Goal: Task Accomplishment & Management: Manage account settings

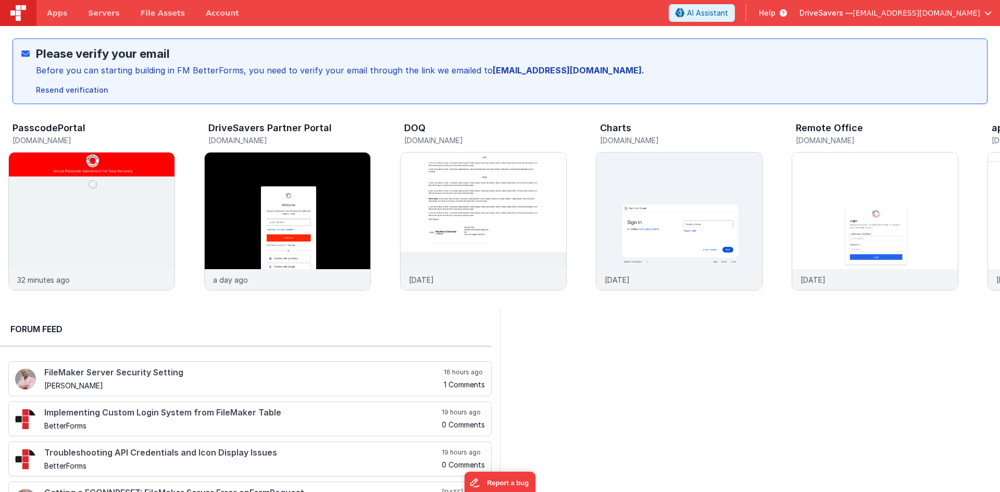
click at [991, 22] on header "Apps Servers File Assets Account Some FUTURE Slot AI Assistant Help DriveSavers…" at bounding box center [500, 13] width 1000 height 26
click at [991, 15] on span "button" at bounding box center [987, 12] width 7 height 7
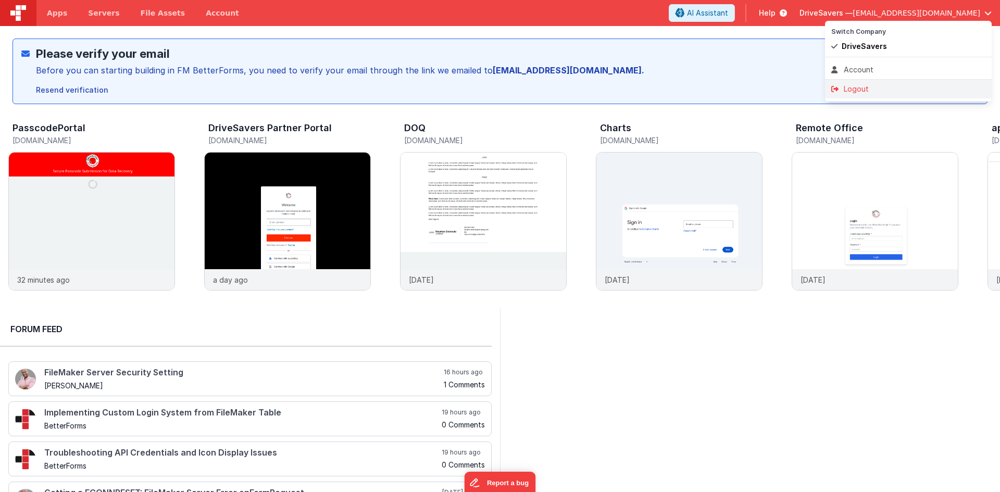
click at [901, 92] on div "Logout" at bounding box center [908, 89] width 154 height 10
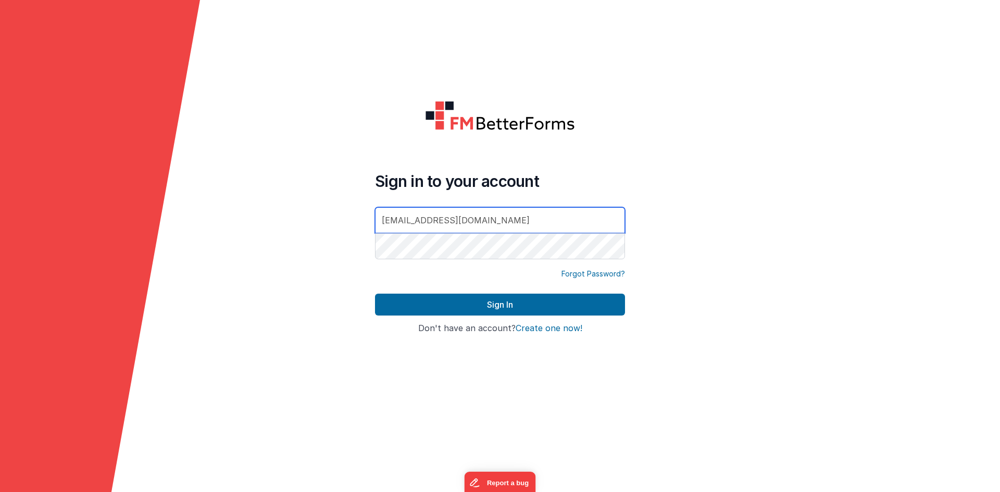
click at [375, 261] on div at bounding box center [375, 261] width 0 height 0
type input "[EMAIL_ADDRESS][DOMAIN_NAME]"
click at [736, 236] on form "Sign in to your account [EMAIL_ADDRESS][DOMAIN_NAME] Forgot Password? Sign In S…" at bounding box center [500, 246] width 1000 height 492
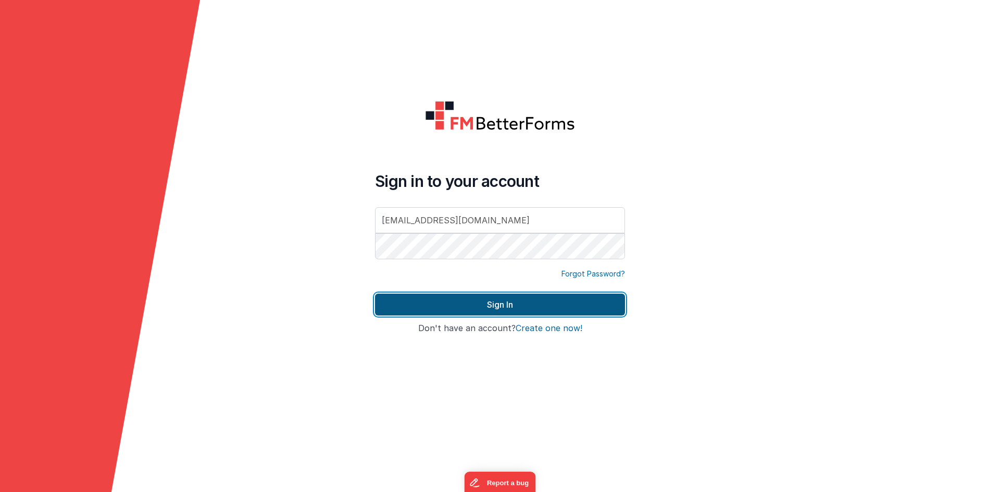
click at [533, 301] on button "Sign In" at bounding box center [500, 305] width 250 height 22
